Goal: Task Accomplishment & Management: Use online tool/utility

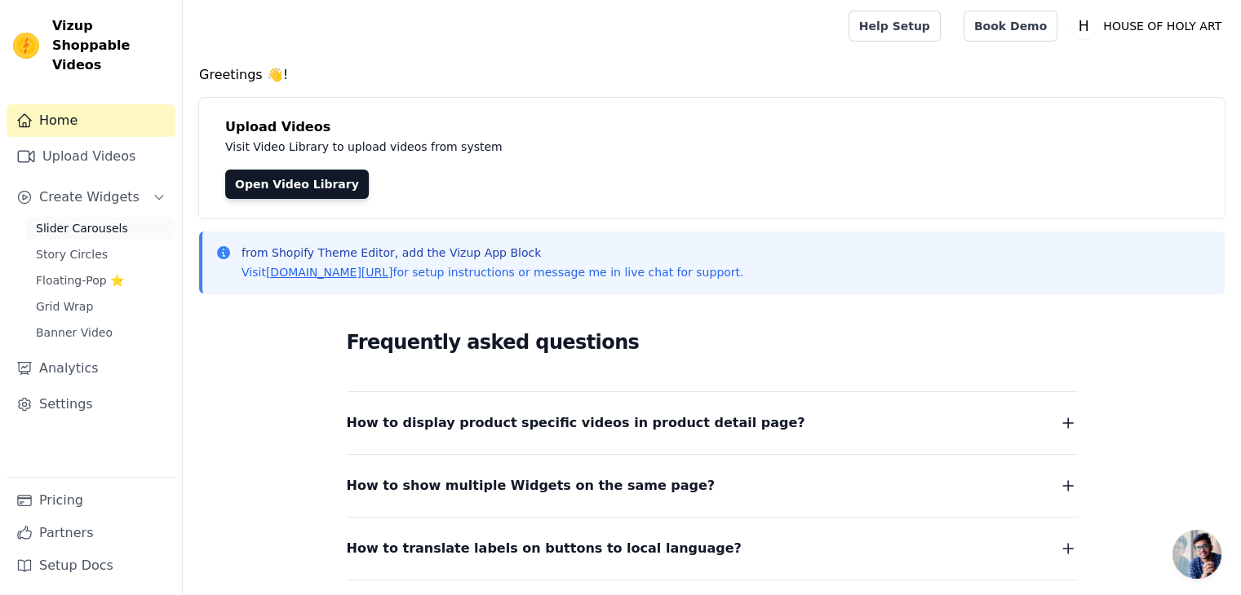
click at [105, 220] on span "Slider Carousels" at bounding box center [82, 228] width 92 height 16
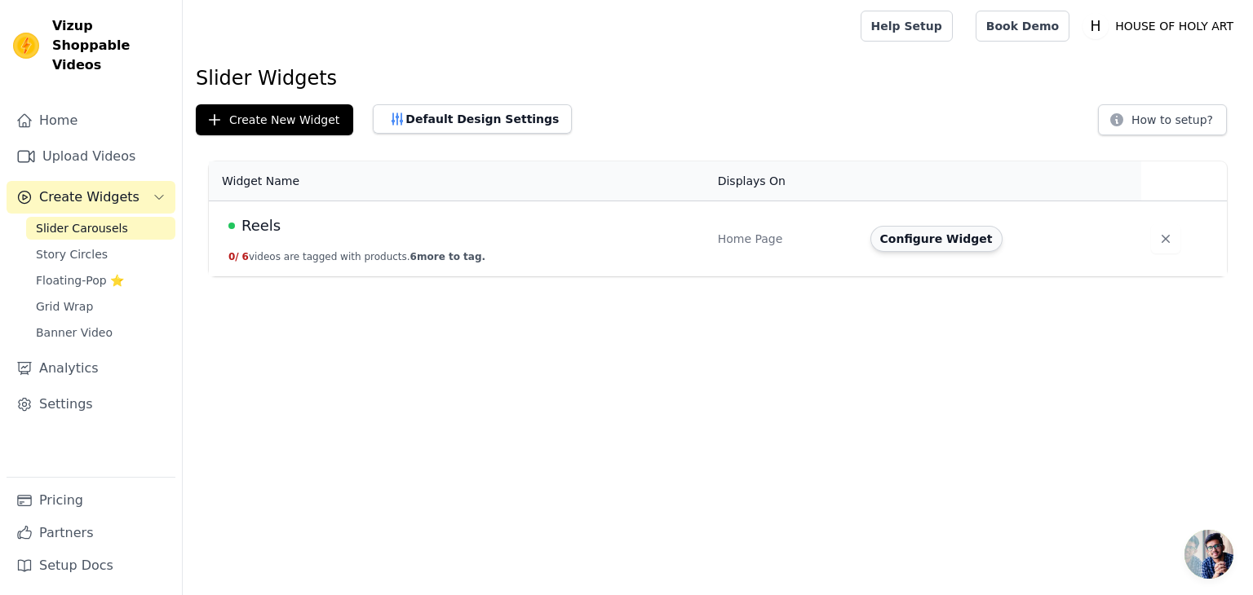
click at [919, 234] on button "Configure Widget" at bounding box center [936, 239] width 132 height 26
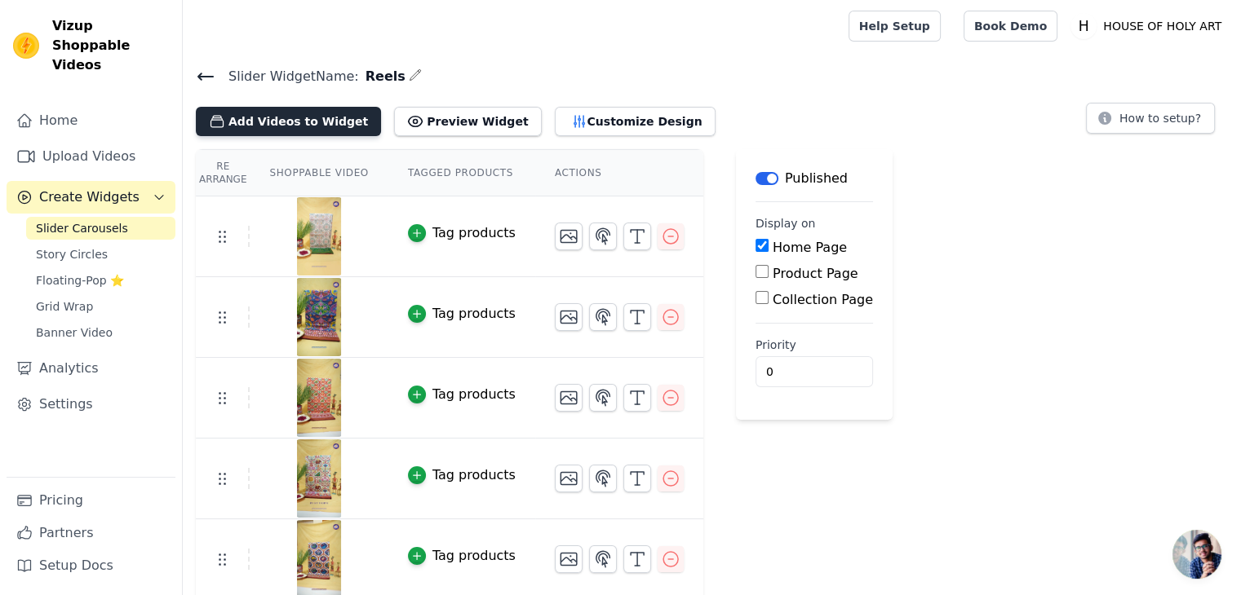
click at [299, 130] on button "Add Videos to Widget" at bounding box center [288, 121] width 185 height 29
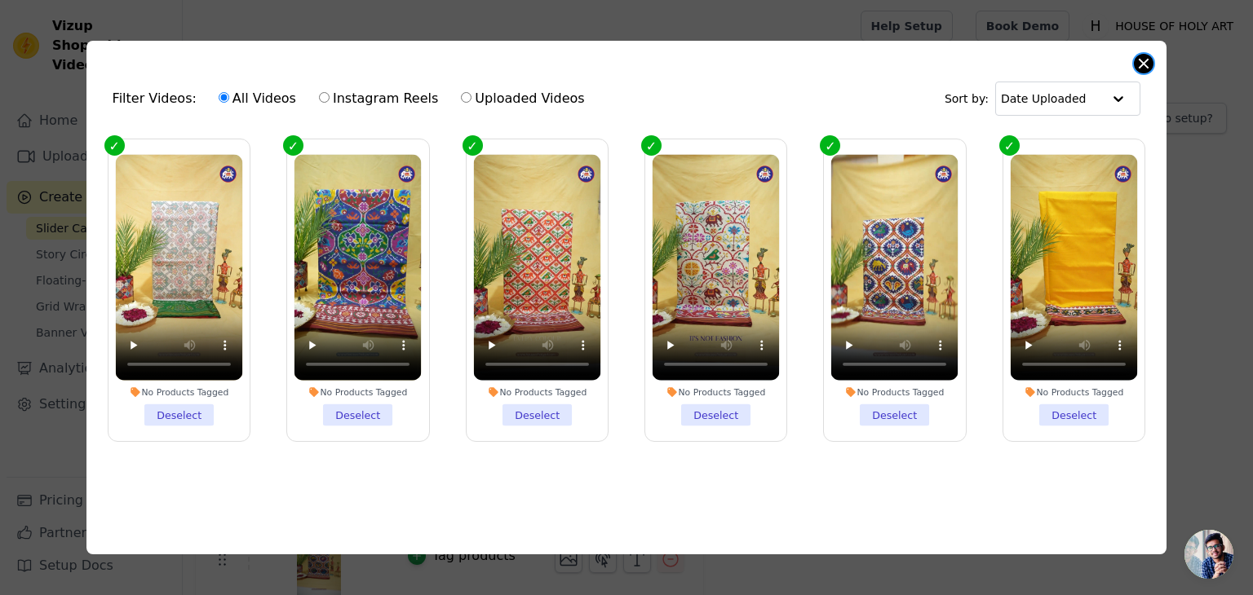
click at [1142, 59] on button "Close modal" at bounding box center [1144, 64] width 20 height 20
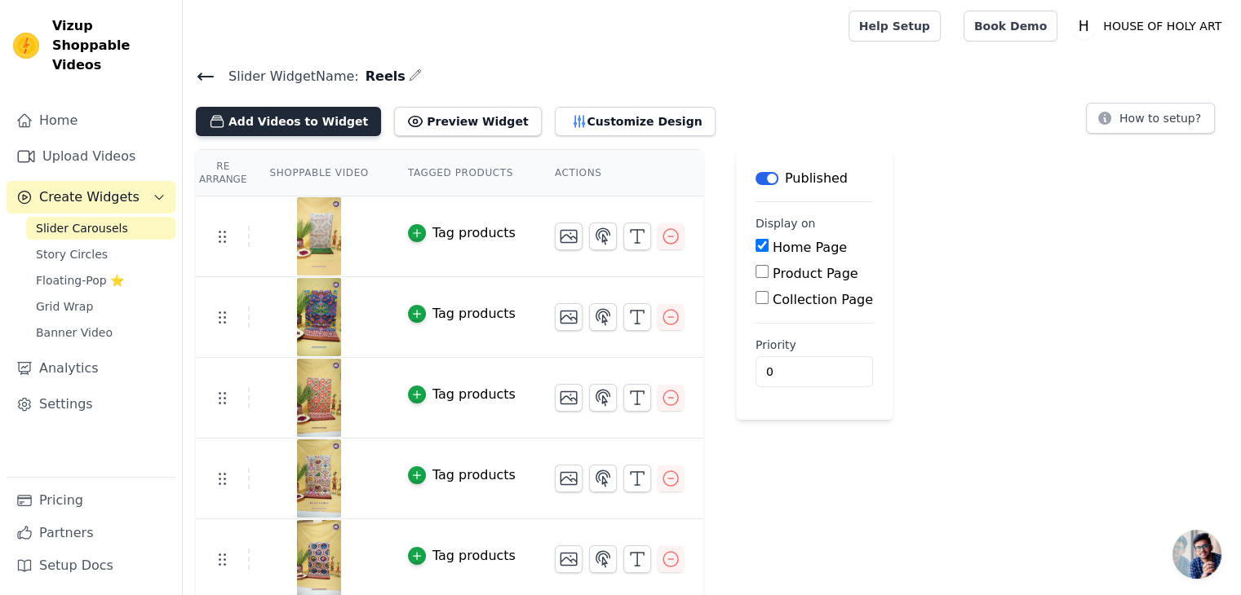
click at [268, 126] on button "Add Videos to Widget" at bounding box center [288, 121] width 185 height 29
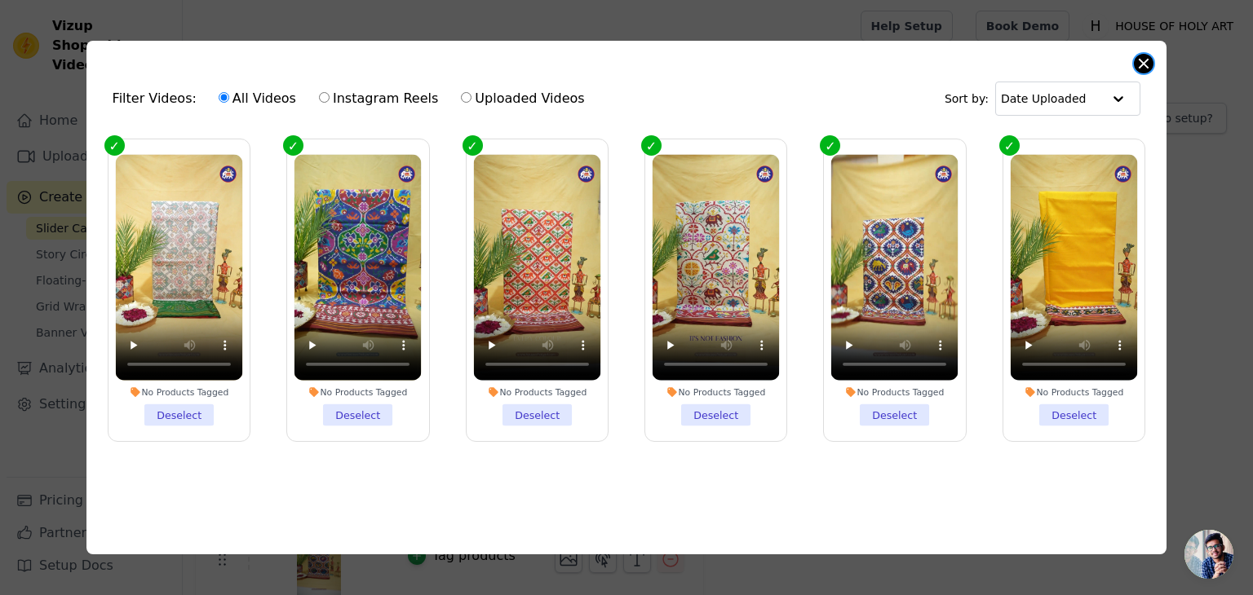
click at [1139, 57] on button "Close modal" at bounding box center [1144, 64] width 20 height 20
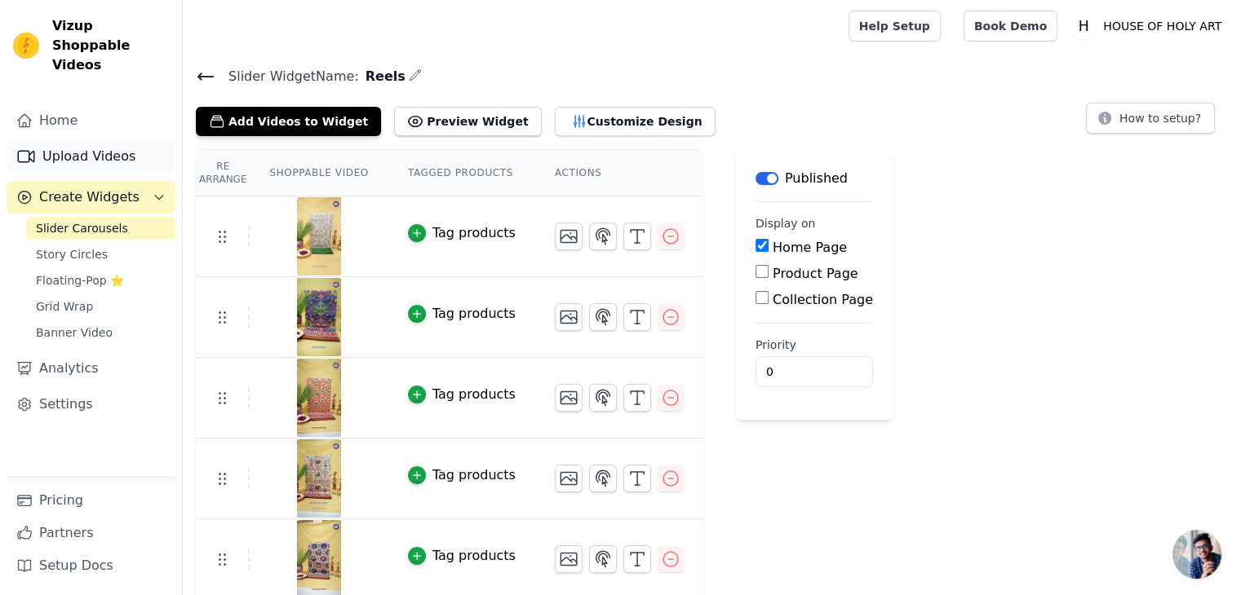
click at [59, 140] on link "Upload Videos" at bounding box center [91, 156] width 169 height 33
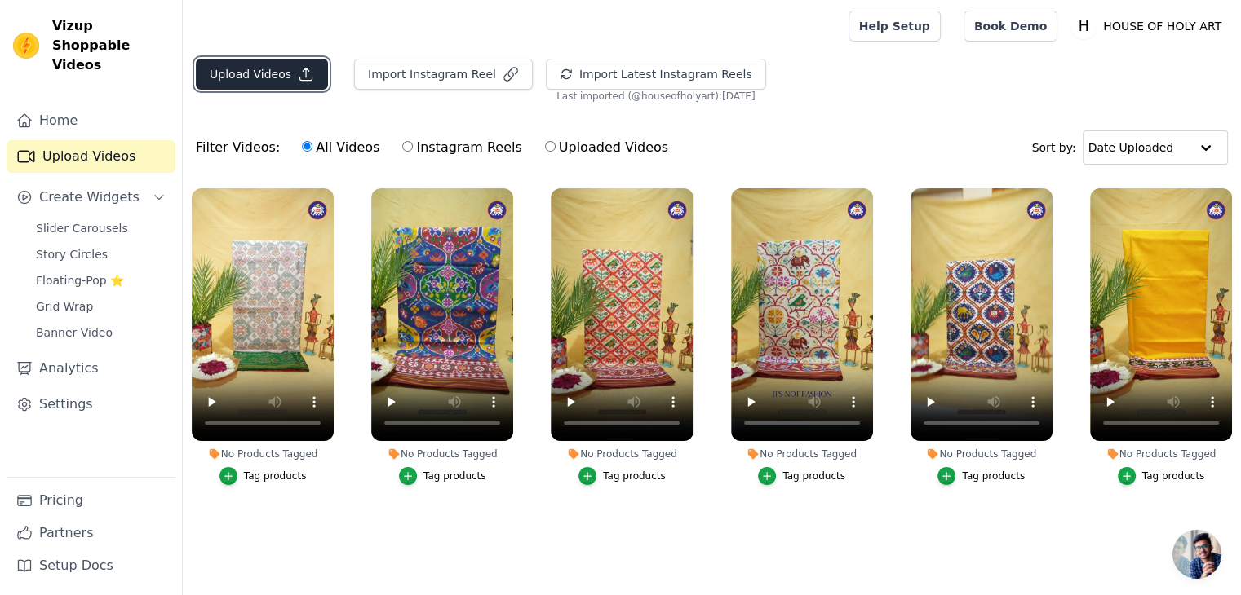
click at [262, 70] on button "Upload Videos" at bounding box center [262, 74] width 132 height 31
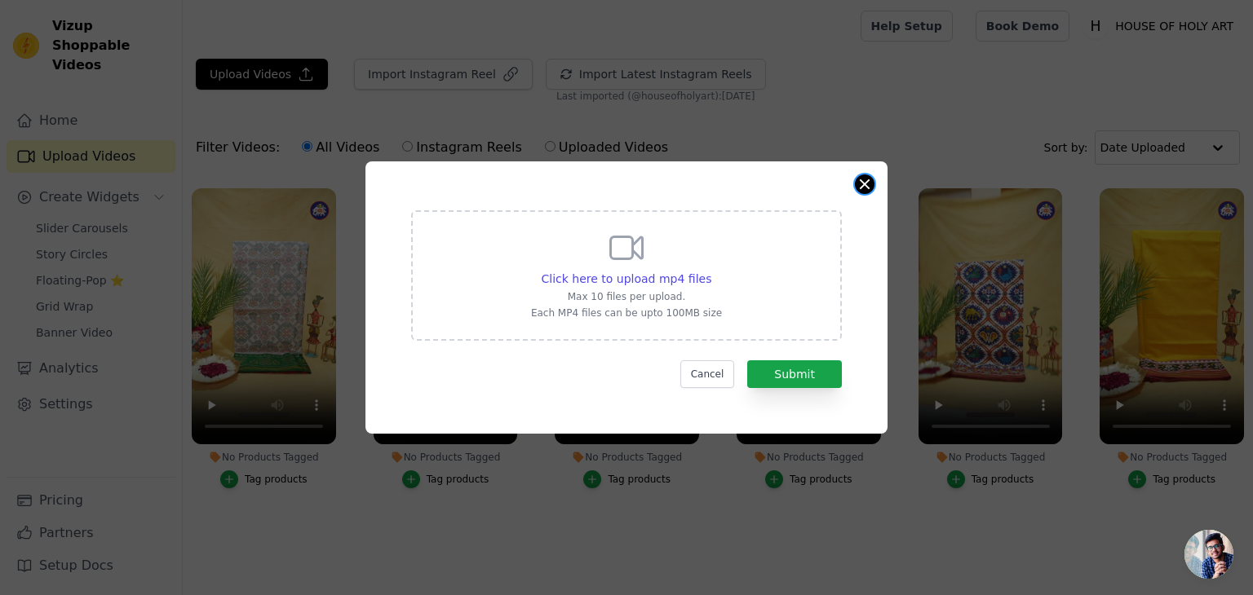
click at [862, 177] on button "Close modal" at bounding box center [865, 185] width 20 height 20
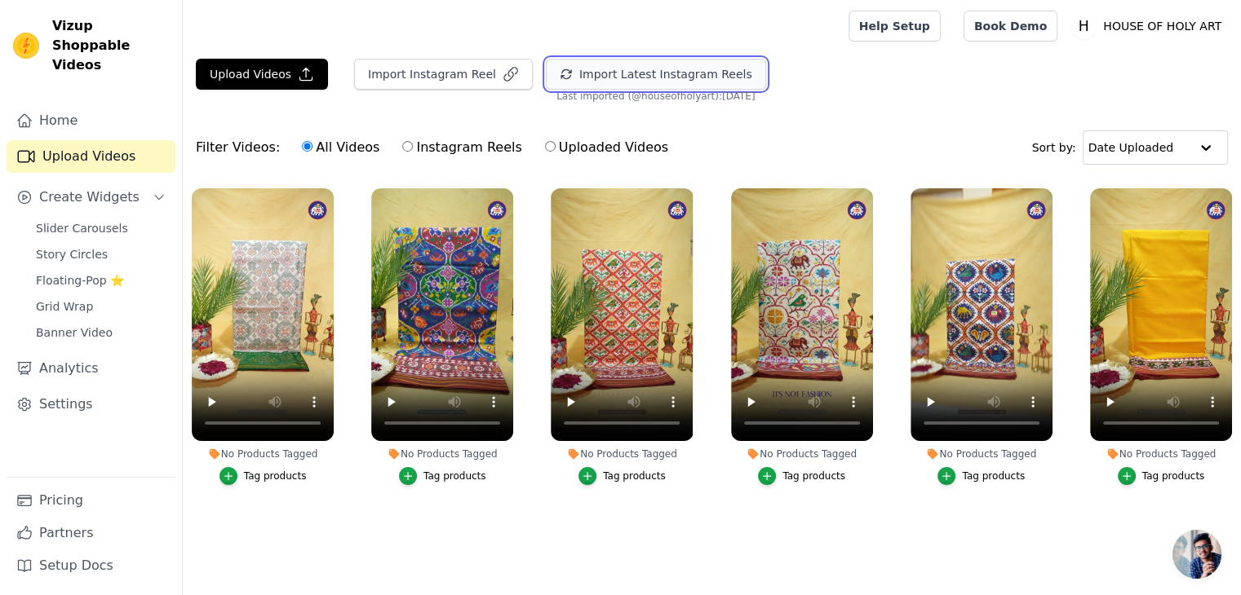
click at [679, 69] on button "Import Latest Instagram Reels" at bounding box center [656, 74] width 220 height 31
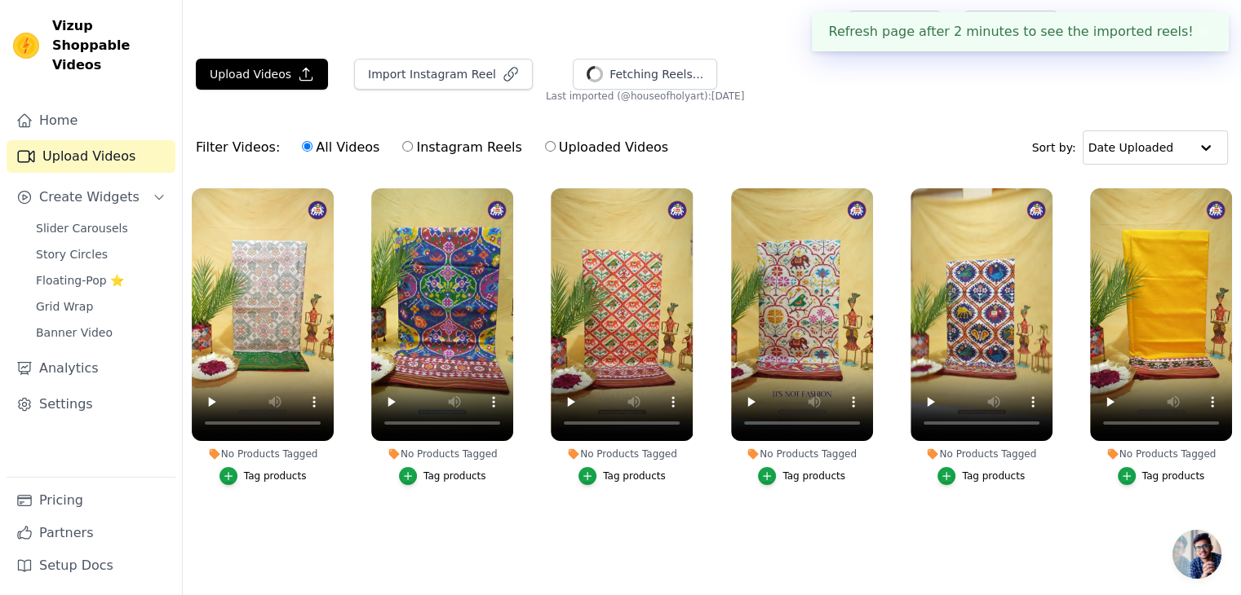
click at [881, 122] on div "Filter Videos: All Videos Instagram Reels Uploaded Videos Sort by: Date Uploaded" at bounding box center [712, 148] width 1058 height 64
click at [1201, 30] on button "✖" at bounding box center [1202, 32] width 19 height 20
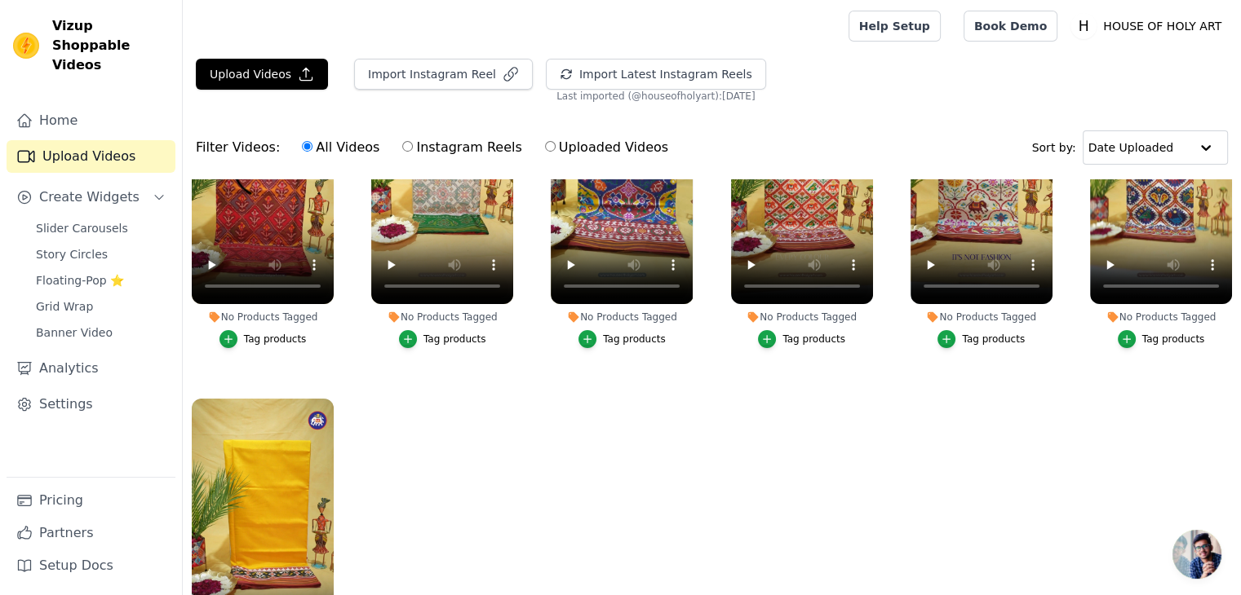
scroll to position [155, 0]
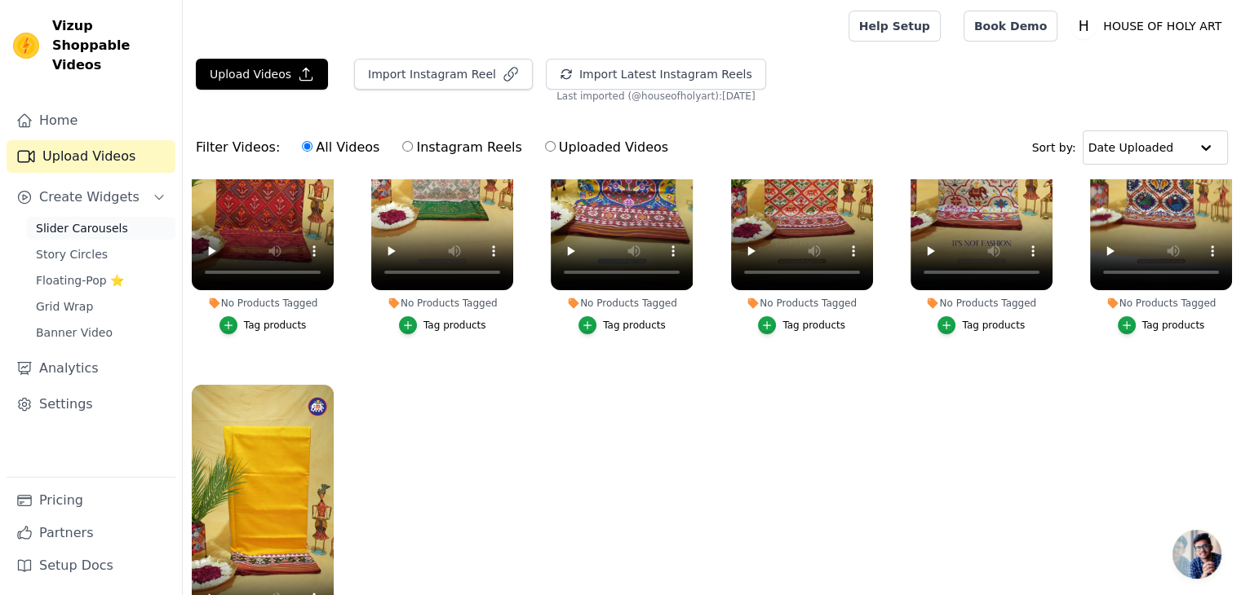
click at [73, 220] on span "Slider Carousels" at bounding box center [82, 228] width 92 height 16
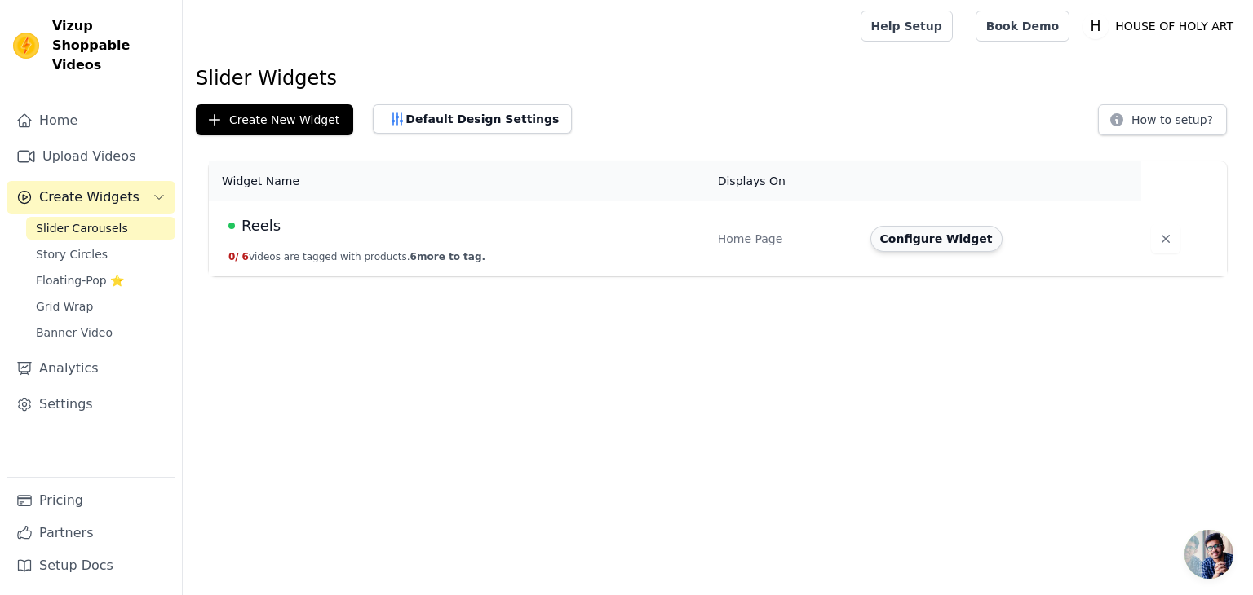
click at [883, 237] on button "Configure Widget" at bounding box center [936, 239] width 132 height 26
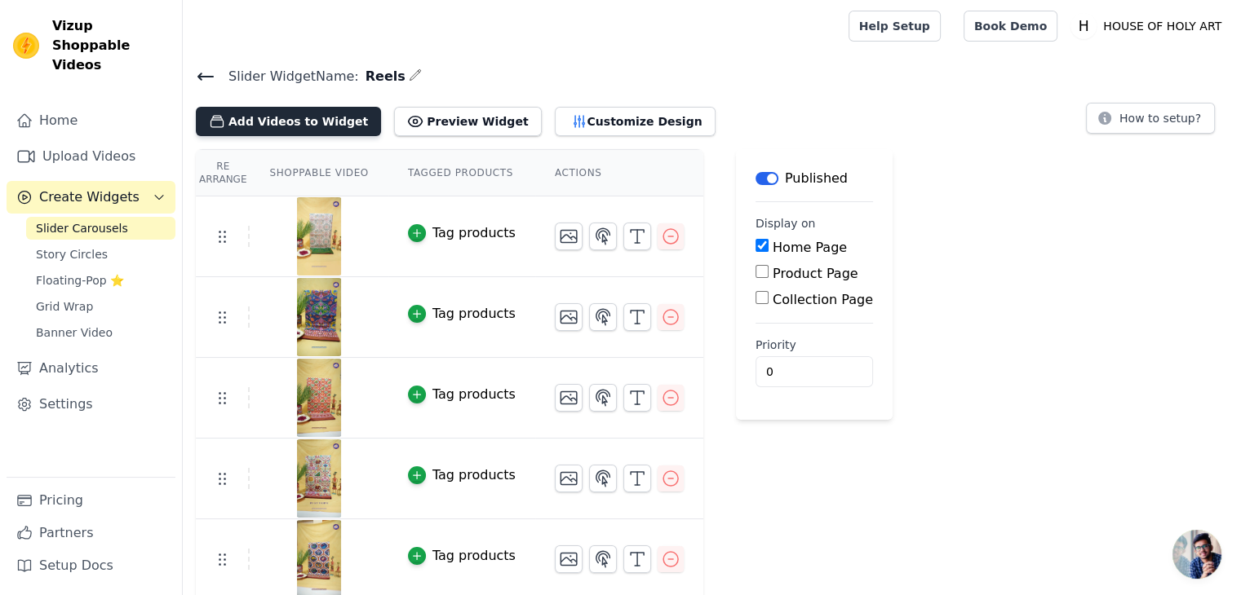
click at [281, 124] on button "Add Videos to Widget" at bounding box center [288, 121] width 185 height 29
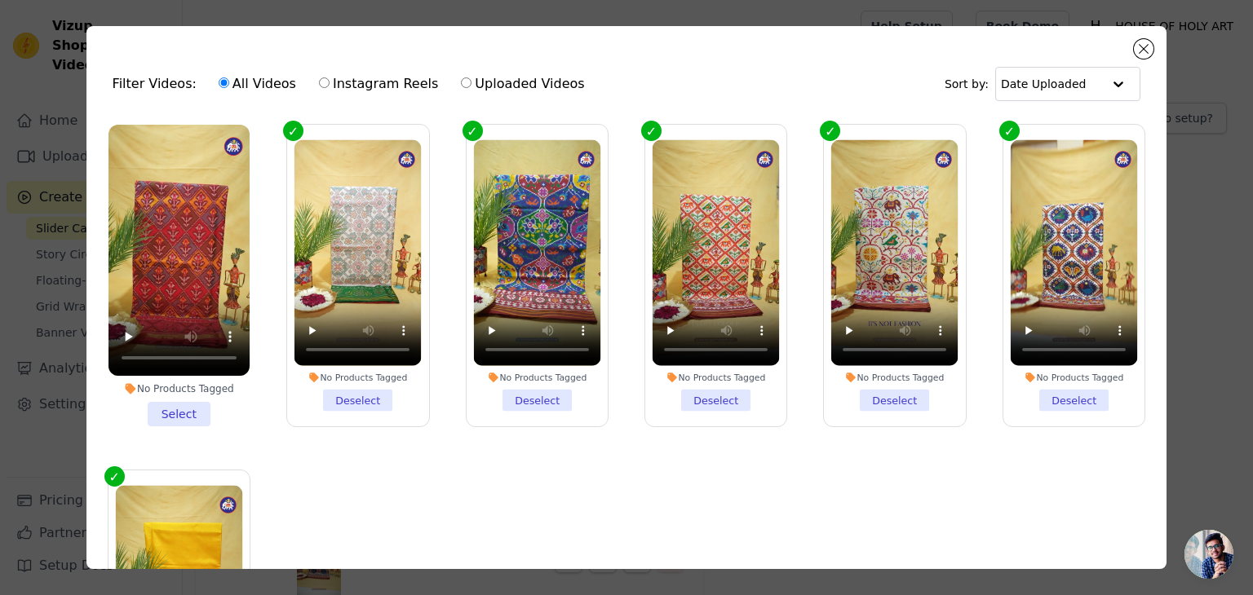
click at [181, 400] on li "No Products Tagged Select" at bounding box center [178, 276] width 141 height 302
click at [0, 0] on input "No Products Tagged Select" at bounding box center [0, 0] width 0 height 0
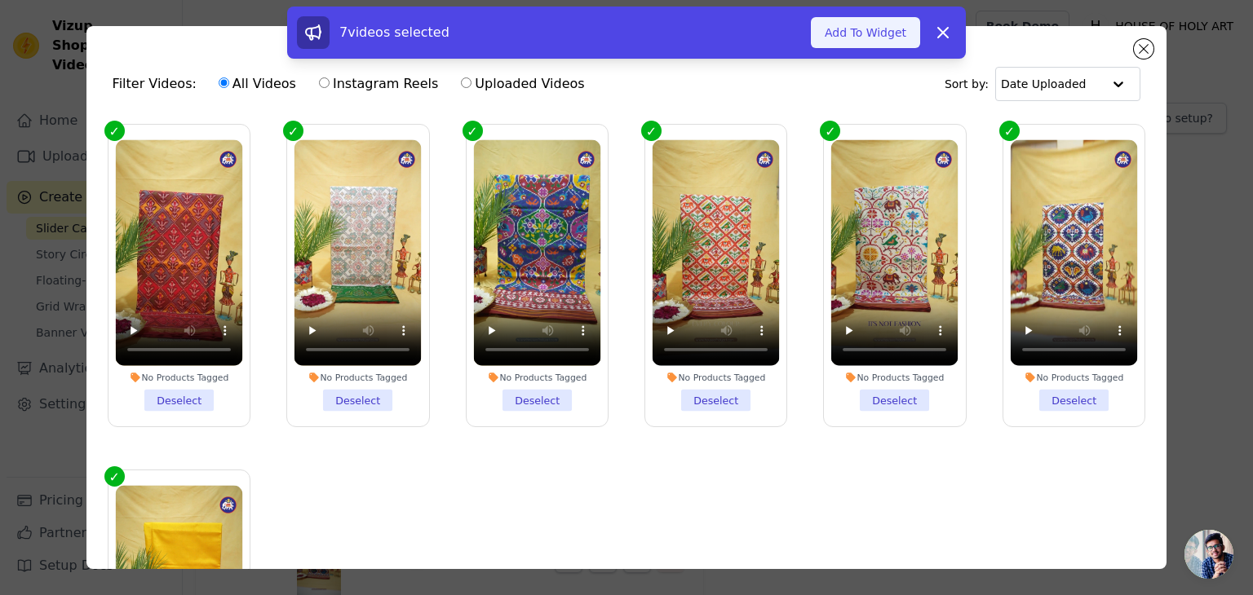
click at [886, 34] on button "Add To Widget" at bounding box center [865, 32] width 109 height 31
